Goal: Information Seeking & Learning: Find specific fact

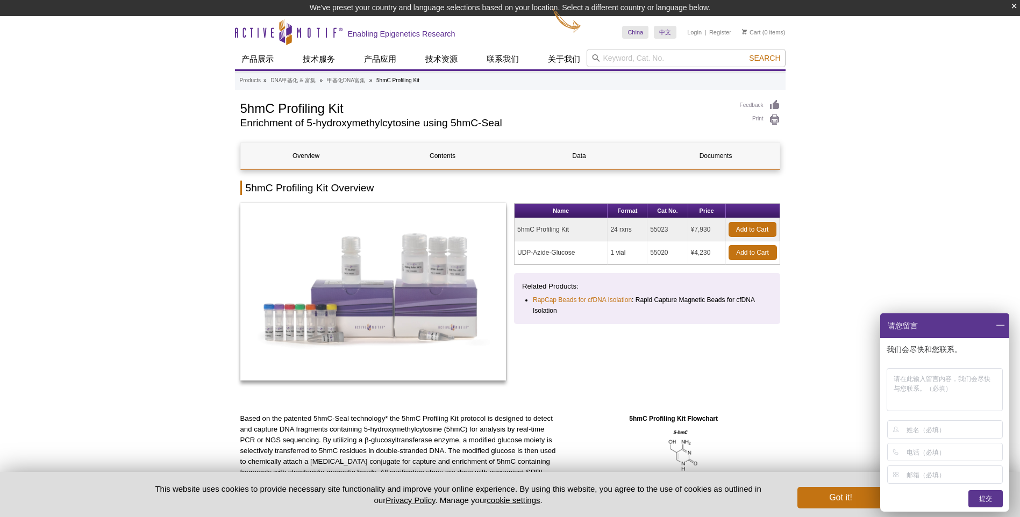
click at [998, 325] on span at bounding box center [1000, 325] width 18 height 25
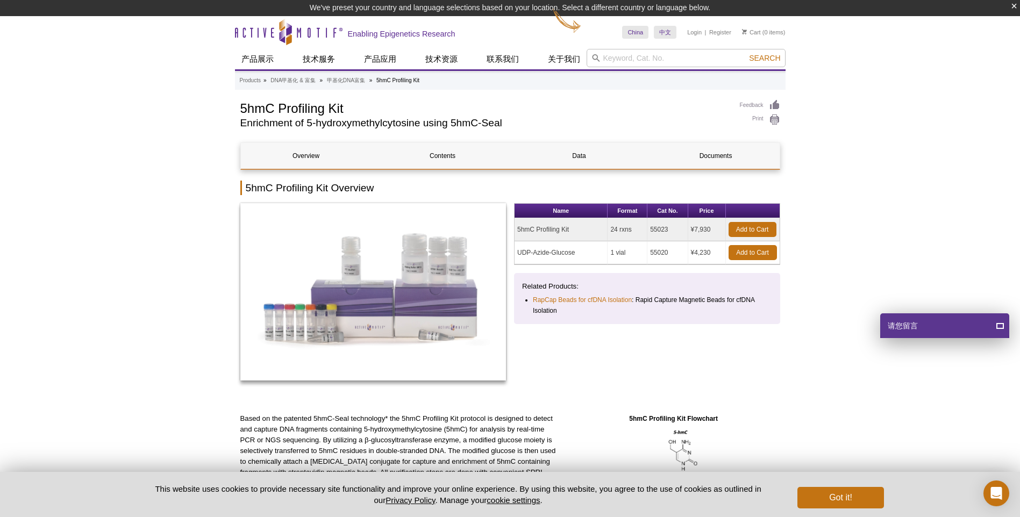
drag, startPoint x: 650, startPoint y: 229, endPoint x: 671, endPoint y: 231, distance: 21.1
click at [671, 231] on td "55023" at bounding box center [667, 229] width 40 height 23
copy td "55023"
drag, startPoint x: 650, startPoint y: 250, endPoint x: 671, endPoint y: 252, distance: 21.6
click at [671, 252] on td "55020" at bounding box center [667, 252] width 40 height 23
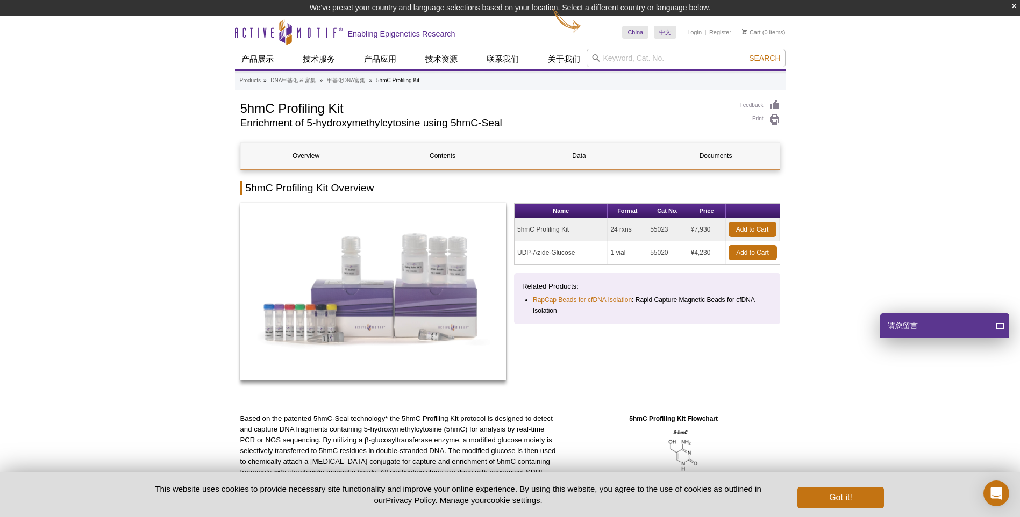
copy td "55020"
click at [592, 235] on td "5hmC Profiling Kit" at bounding box center [560, 229] width 93 height 23
drag, startPoint x: 518, startPoint y: 230, endPoint x: 578, endPoint y: 229, distance: 60.2
click at [578, 229] on td "5hmC Profiling Kit" at bounding box center [560, 229] width 93 height 23
copy td "5hmC Profiling Kit"
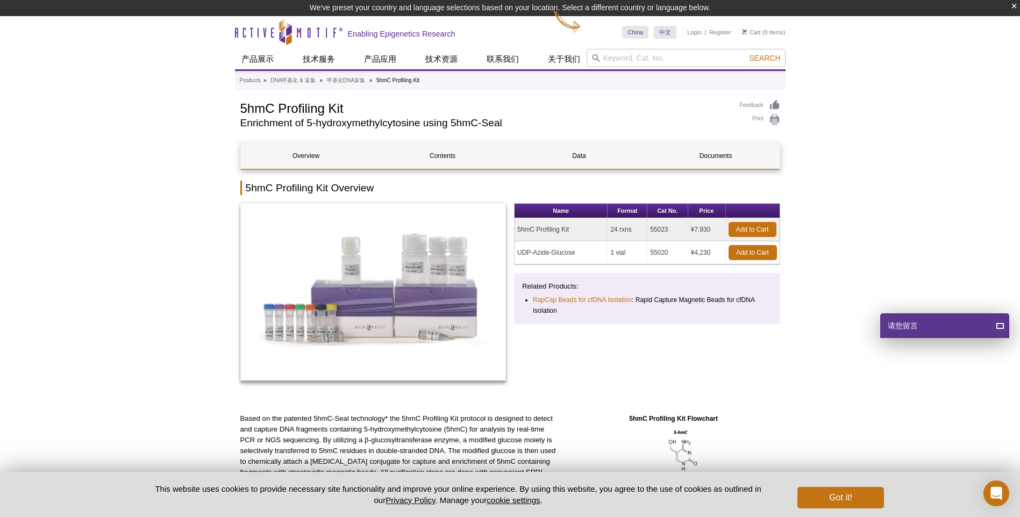
drag, startPoint x: 650, startPoint y: 255, endPoint x: 670, endPoint y: 256, distance: 19.9
click at [670, 256] on td "55020" at bounding box center [667, 252] width 40 height 23
drag, startPoint x: 670, startPoint y: 256, endPoint x: 658, endPoint y: 254, distance: 12.5
drag, startPoint x: 658, startPoint y: 254, endPoint x: 843, endPoint y: 504, distance: 310.8
click at [845, 503] on button "Got it!" at bounding box center [840, 497] width 86 height 21
